Goal: Information Seeking & Learning: Learn about a topic

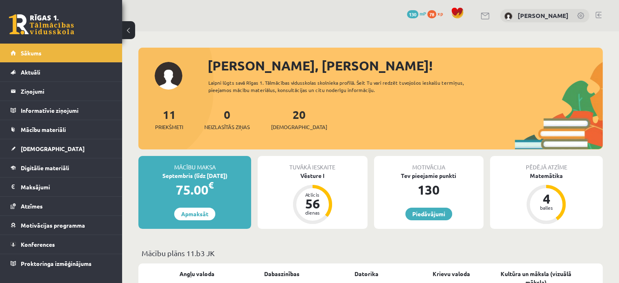
click at [151, 79] on div "[PERSON_NAME], [PERSON_NAME]! Laipni lūgts savā Rīgas 1. Tālmācības vidusskolas…" at bounding box center [370, 103] width 464 height 94
click at [62, 52] on link "Sākums" at bounding box center [61, 53] width 101 height 19
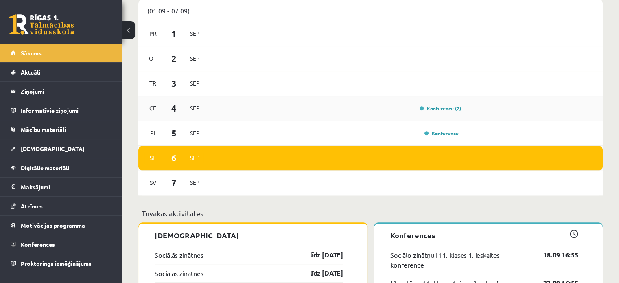
scroll to position [529, 0]
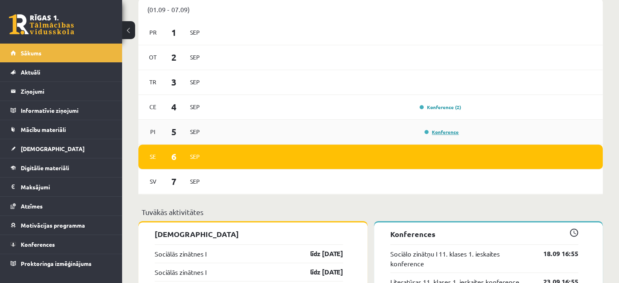
click at [426, 133] on link "Konference" at bounding box center [441, 132] width 34 height 7
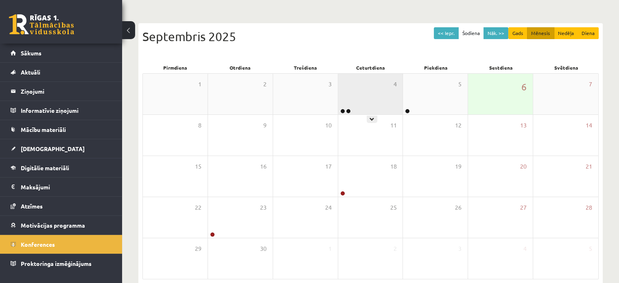
scroll to position [65, 0]
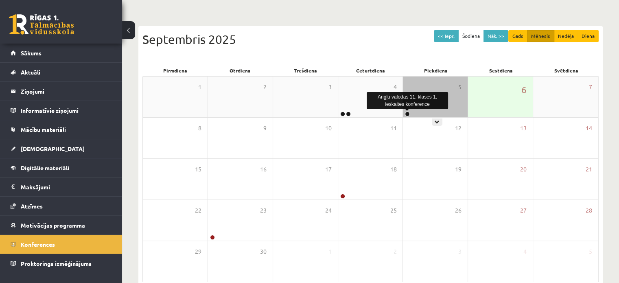
click at [407, 113] on link at bounding box center [407, 114] width 5 height 5
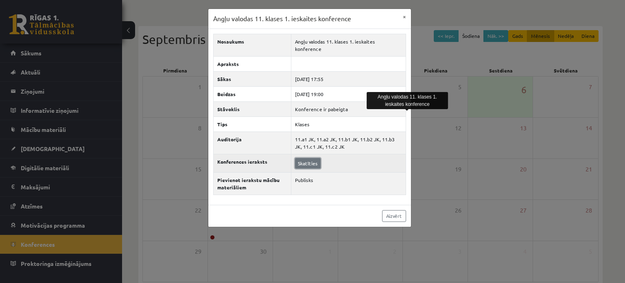
click at [304, 158] on link "Skatīties" at bounding box center [308, 163] width 26 height 11
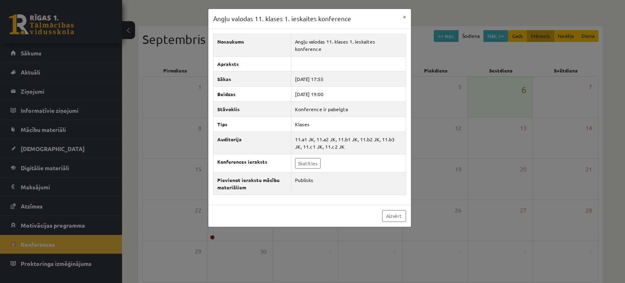
click at [182, 68] on div "Angļu valodas 11. klases 1. ieskaites konference × Nosaukums Angļu valodas 11. …" at bounding box center [312, 141] width 625 height 283
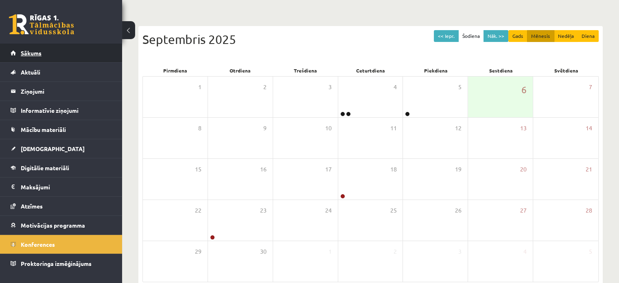
click at [73, 57] on link "Sākums" at bounding box center [61, 53] width 101 height 19
